Goal: Navigation & Orientation: Find specific page/section

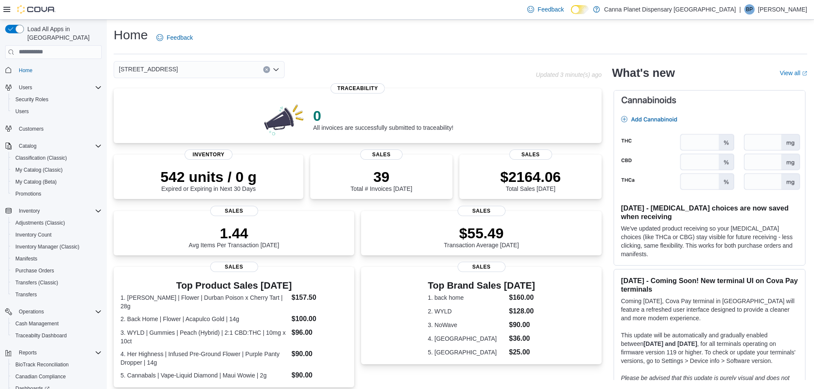
click at [208, 189] on div "542 units / 0 g Expired or Expiring in Next 30 Days" at bounding box center [209, 180] width 96 height 24
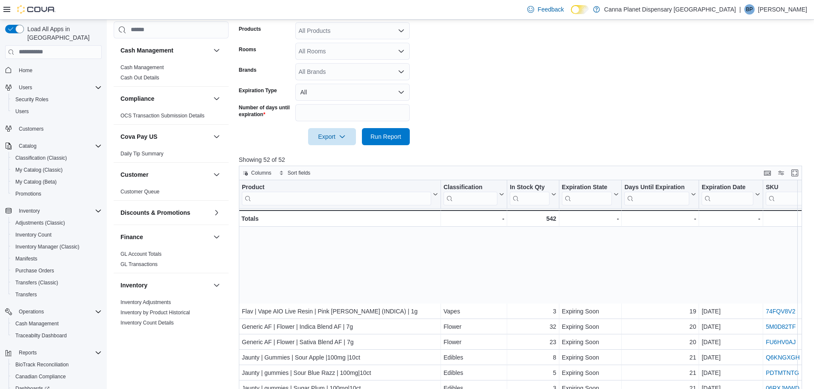
scroll to position [513, 0]
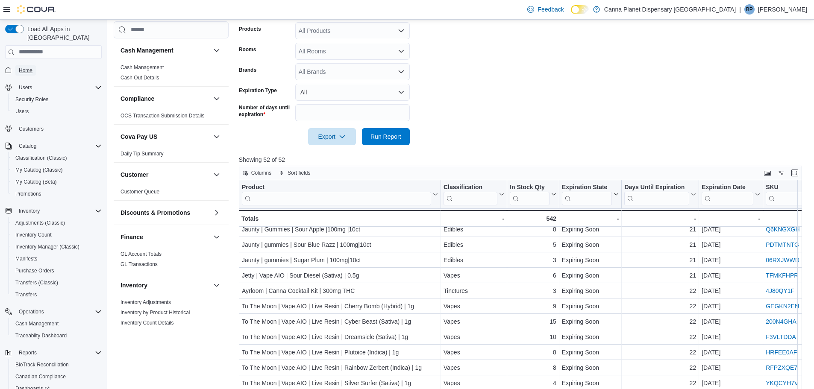
click at [24, 67] on span "Home" at bounding box center [26, 70] width 14 height 7
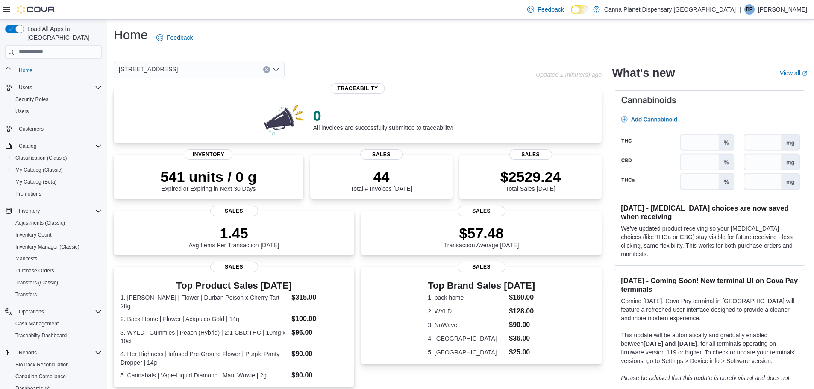
click at [539, 51] on div "Home Feedback" at bounding box center [461, 40] width 694 height 28
